Goal: Find specific page/section: Find specific page/section

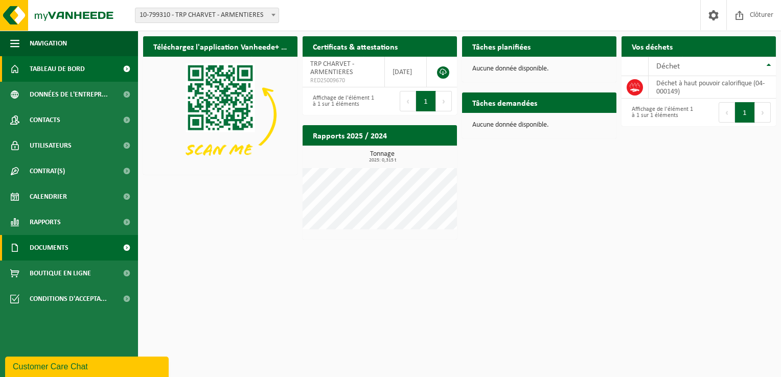
click at [77, 252] on link "Documents" at bounding box center [69, 248] width 138 height 26
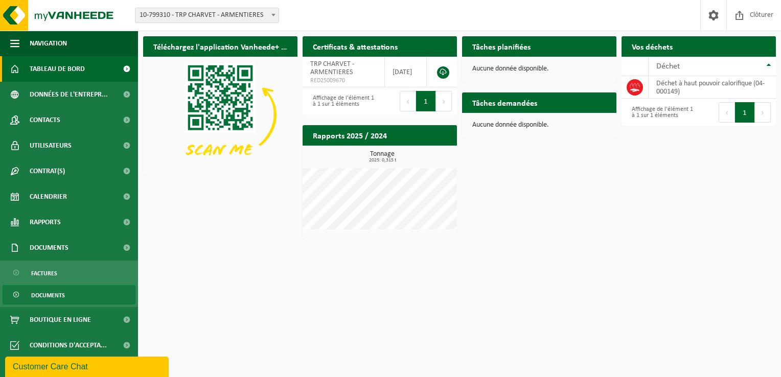
click at [59, 289] on span "Documents" at bounding box center [48, 295] width 34 height 19
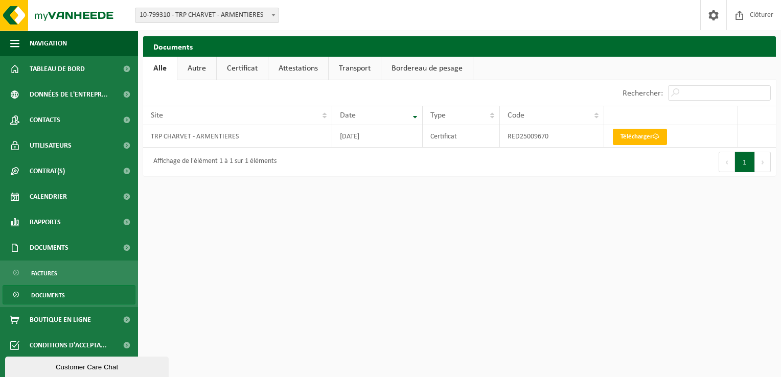
click at [406, 67] on link "Bordereau de pesage" at bounding box center [426, 69] width 91 height 24
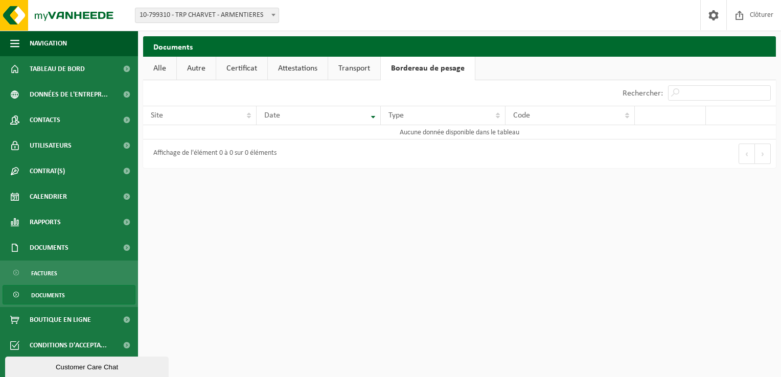
click at [167, 64] on link "Alle" at bounding box center [159, 69] width 33 height 24
